Goal: Task Accomplishment & Management: Manage account settings

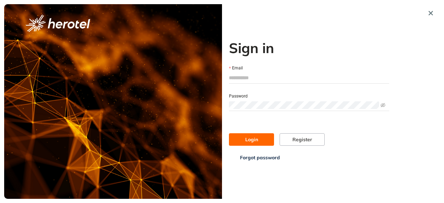
click at [247, 76] on input "Email" at bounding box center [309, 78] width 160 height 10
type input "**********"
click at [258, 98] on div "Password" at bounding box center [309, 96] width 160 height 8
click at [260, 137] on button "Login" at bounding box center [251, 139] width 45 height 12
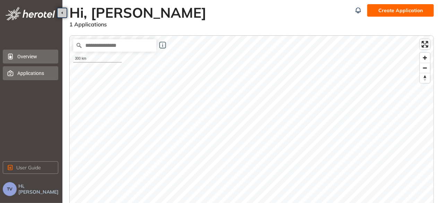
click at [22, 73] on span "Applications" at bounding box center [34, 73] width 35 height 14
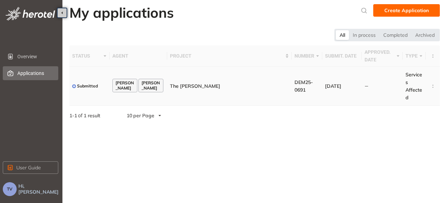
click at [430, 84] on td at bounding box center [433, 86] width 14 height 39
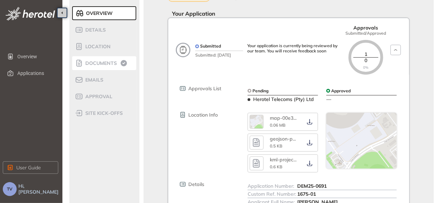
scroll to position [35, 0]
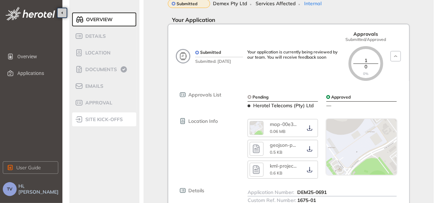
click at [96, 121] on span "site kick-offs" at bounding box center [103, 120] width 40 height 6
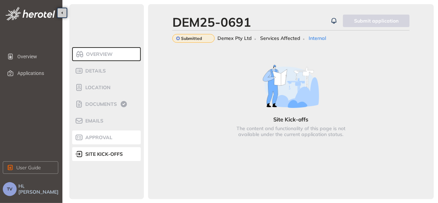
click at [92, 137] on span "Approval" at bounding box center [97, 138] width 29 height 6
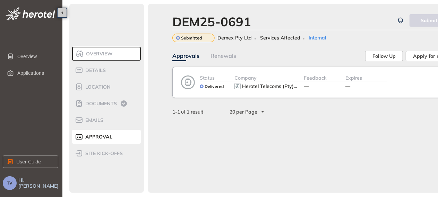
scroll to position [6, 0]
click at [263, 107] on div "20 per Page" at bounding box center [247, 112] width 42 height 11
click at [104, 116] on div "Emails" at bounding box center [104, 120] width 59 height 8
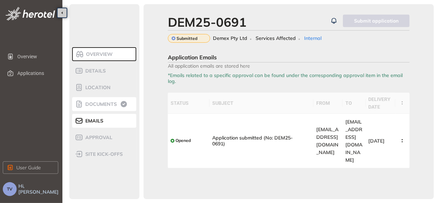
click at [101, 107] on div "Documents" at bounding box center [104, 104] width 59 height 8
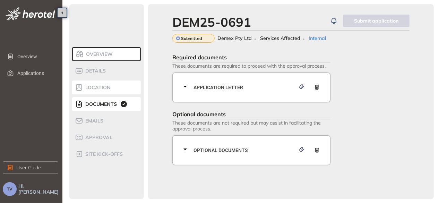
click at [99, 88] on span "Location" at bounding box center [96, 88] width 27 height 6
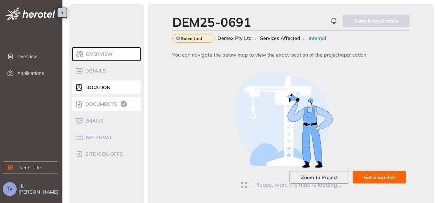
click at [106, 109] on li "Documents" at bounding box center [106, 104] width 69 height 14
